Goal: Task Accomplishment & Management: Use online tool/utility

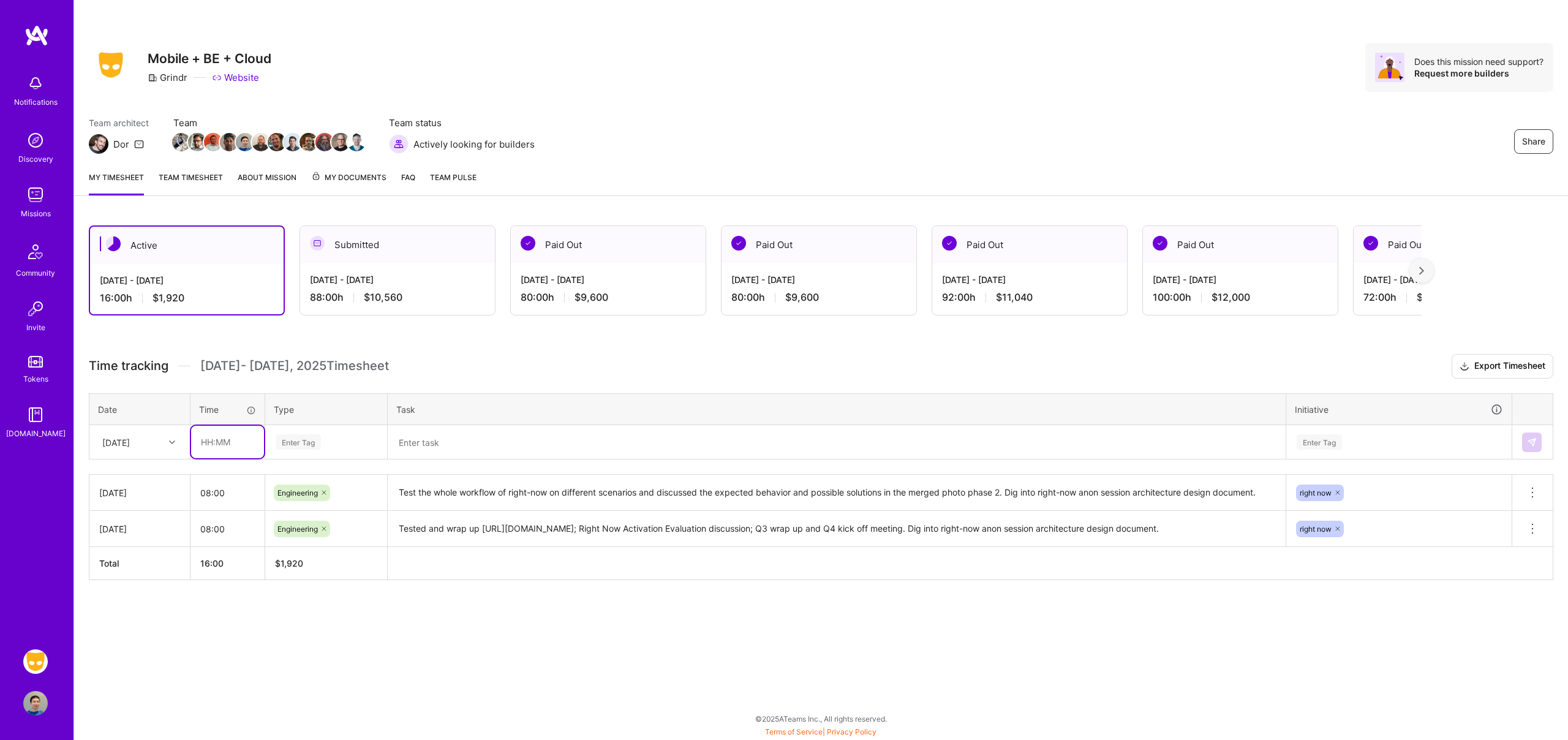
click at [228, 447] on input "text" at bounding box center [228, 442] width 73 height 33
type input "08:00"
click at [356, 440] on div "Enter Tag" at bounding box center [326, 442] width 104 height 15
type input "engi"
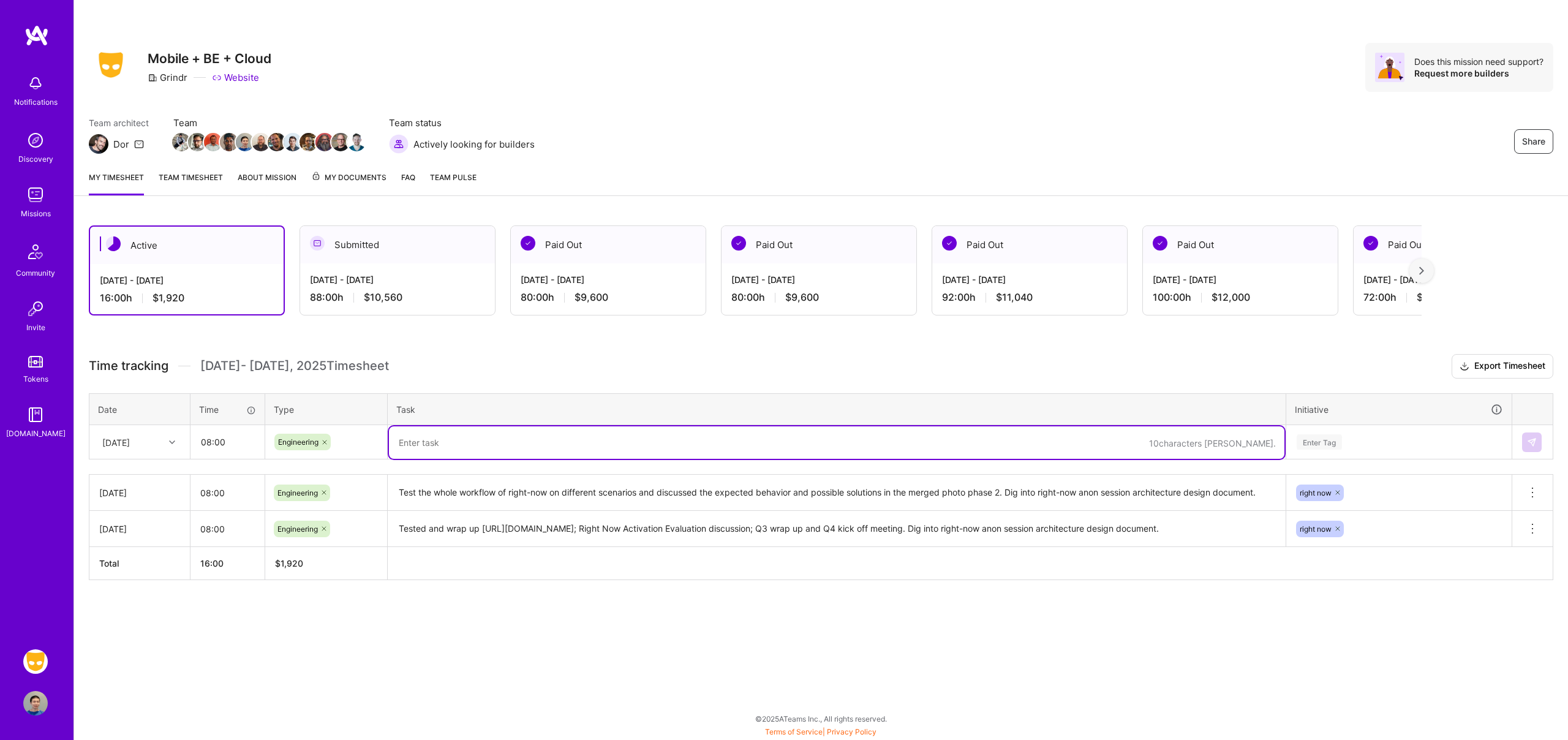
type textarea "C"
type textarea "H"
paste textarea "[URL][DOMAIN_NAME]"
type textarea "Work on [URL][DOMAIN_NAME], clean deprecated functions and endpoints to avoid c…"
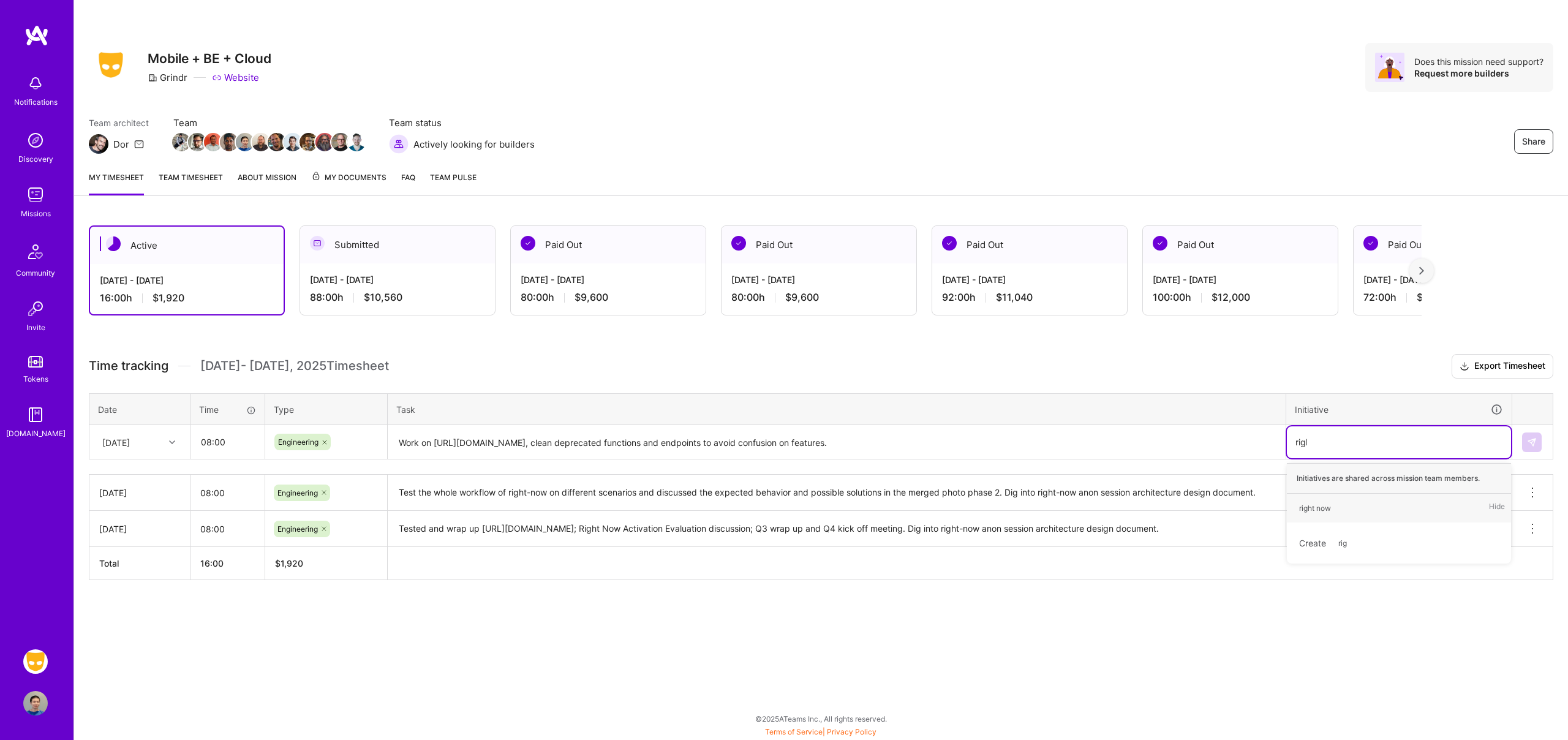
type input "right"
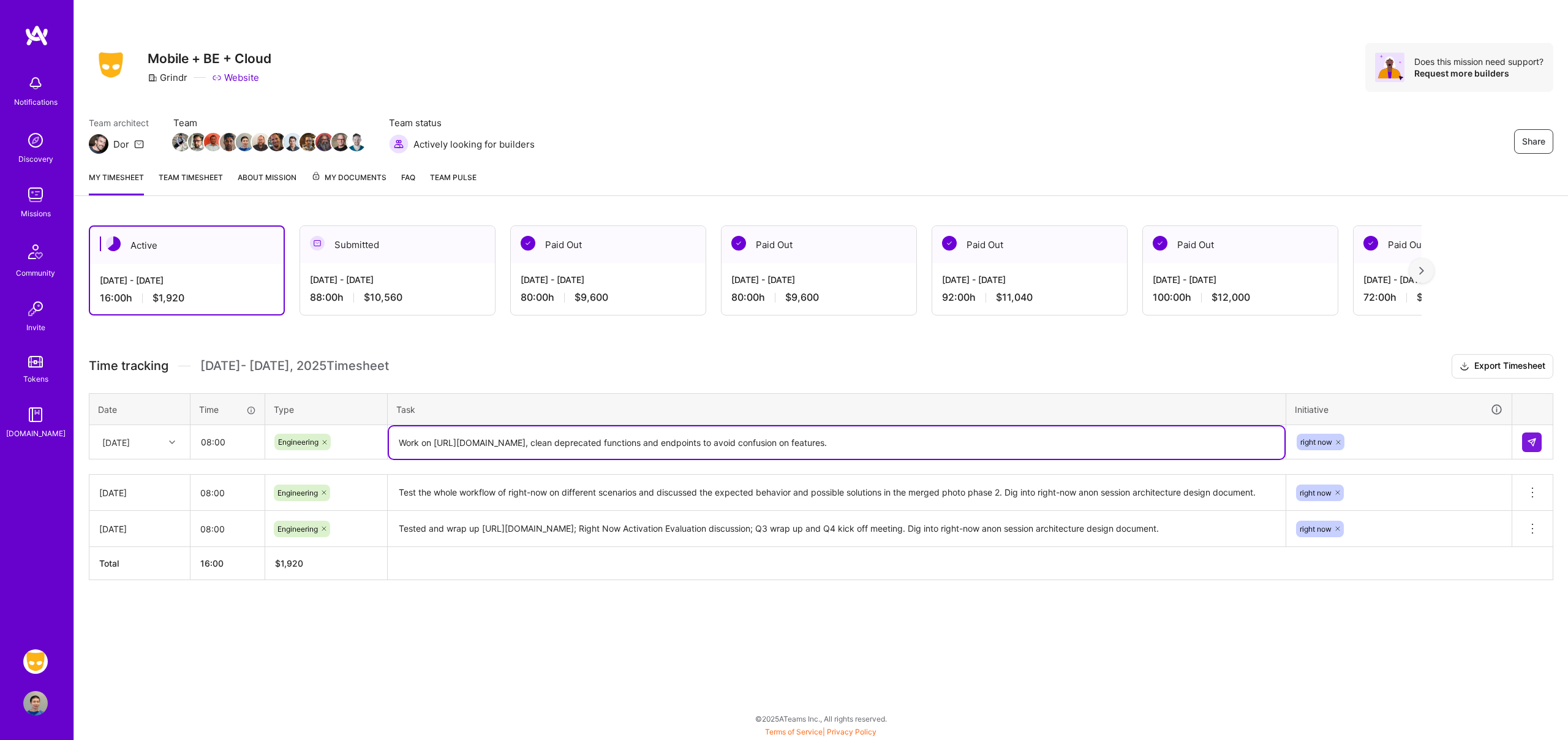
drag, startPoint x: 797, startPoint y: 443, endPoint x: 920, endPoint y: 444, distance: 123.0
click at [920, 444] on textarea "Work on [URL][DOMAIN_NAME], clean deprecated functions and endpoints to avoid c…" at bounding box center [836, 442] width 895 height 33
type textarea "Work on [URL][DOMAIN_NAME], clean deprecated functions and endpoints."
click at [1529, 442] on img at bounding box center [1532, 442] width 10 height 10
